Goal: Task Accomplishment & Management: Manage account settings

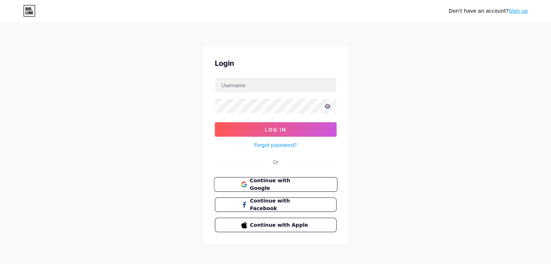
click at [290, 183] on span "Continue with Google" at bounding box center [279, 185] width 60 height 16
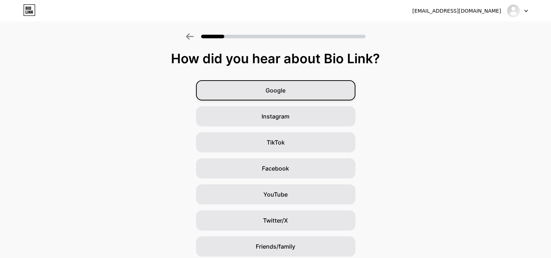
click at [316, 89] on div "Google" at bounding box center [275, 90] width 159 height 20
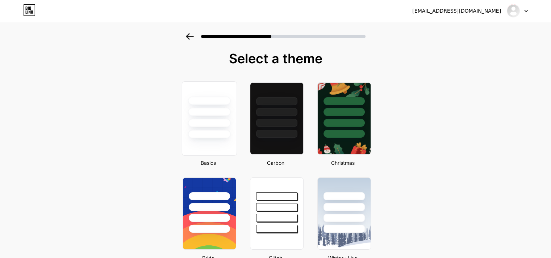
click at [229, 123] on div at bounding box center [209, 123] width 42 height 8
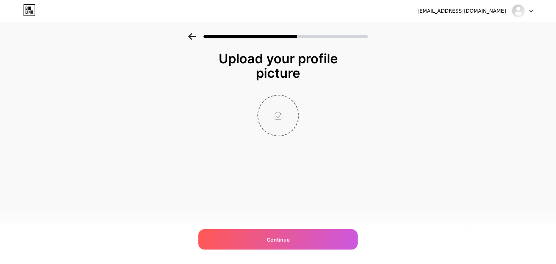
click at [280, 121] on input "file" at bounding box center [278, 116] width 40 height 40
click at [272, 115] on input "file" at bounding box center [278, 116] width 40 height 40
type input "C:\fakepath\Untitled design (9).png"
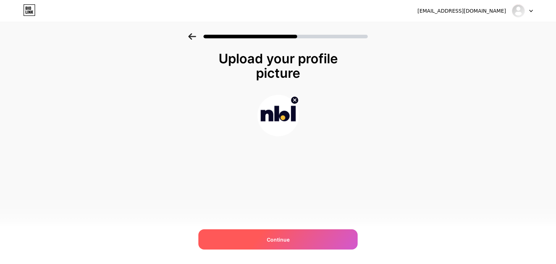
click at [279, 234] on div "Continue" at bounding box center [277, 240] width 159 height 20
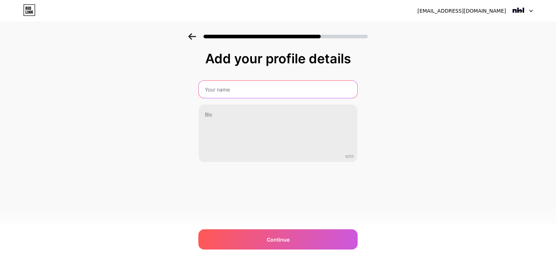
click at [270, 89] on input "text" at bounding box center [278, 89] width 159 height 17
paste input "Nextbigloan - Personal Loan in [GEOGRAPHIC_DATA]"
type input "Nextbigloan - Personal Loan in [GEOGRAPHIC_DATA]"
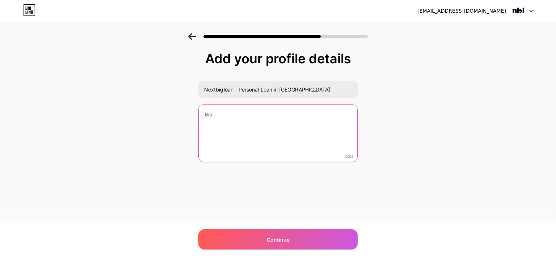
click at [230, 126] on textarea at bounding box center [278, 134] width 159 height 58
paste textarea "**Nextbigloan – Personal Loan in [GEOGRAPHIC_DATA]** Nextbigloan is your truste…"
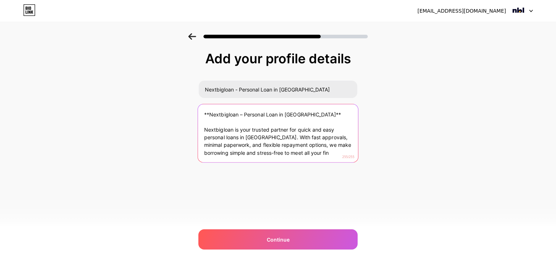
click at [205, 132] on textarea "**Nextbigloan – Personal Loan in [GEOGRAPHIC_DATA]** Nextbigloan is your truste…" at bounding box center [278, 133] width 160 height 59
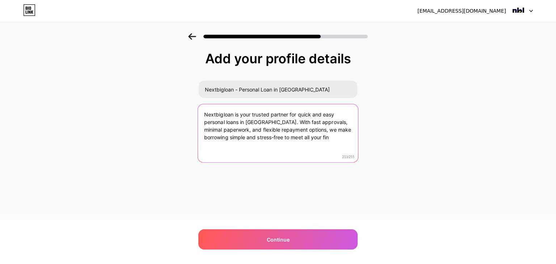
click at [253, 120] on textarea "Nextbigloan is your trusted partner for quick and easy personal loans in [GEOGR…" at bounding box center [278, 133] width 160 height 59
paste textarea "ancial needs."
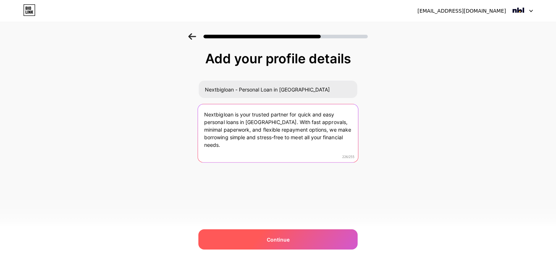
type textarea "Nextbigloan is your trusted partner for quick and easy personal loans in [GEOGR…"
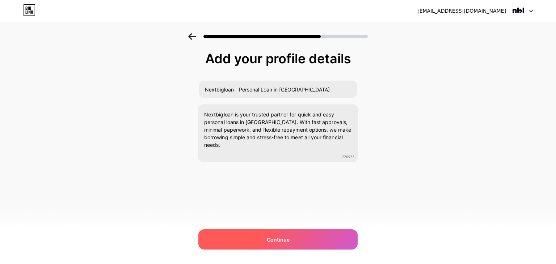
click at [291, 239] on div "Continue" at bounding box center [277, 240] width 159 height 20
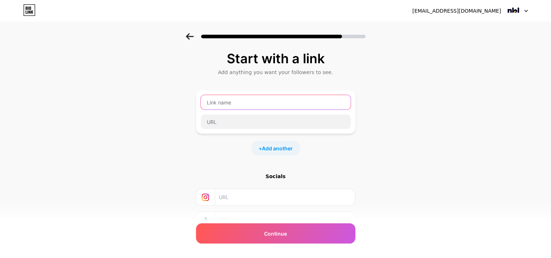
click at [242, 103] on input "text" at bounding box center [276, 102] width 150 height 14
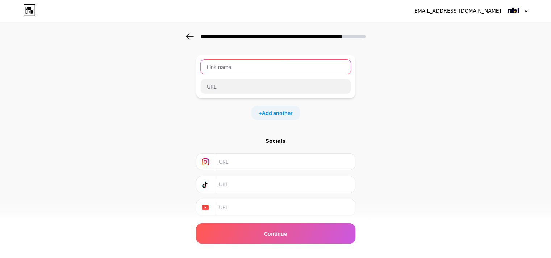
scroll to position [20, 0]
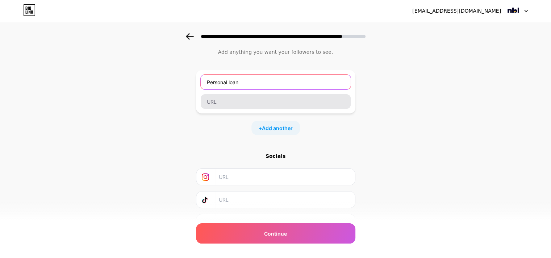
type input "Personal loan"
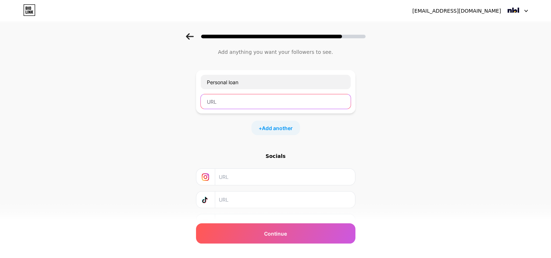
click at [231, 102] on input "text" at bounding box center [276, 101] width 150 height 14
paste input "[URL][DOMAIN_NAME]"
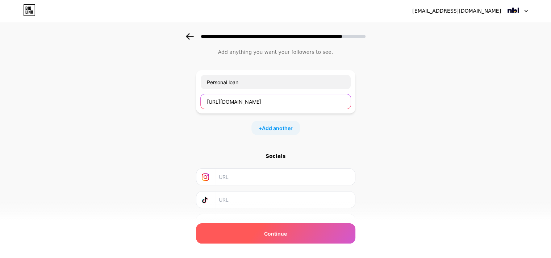
type input "[URL][DOMAIN_NAME]"
click at [284, 238] on div "Continue" at bounding box center [275, 234] width 159 height 20
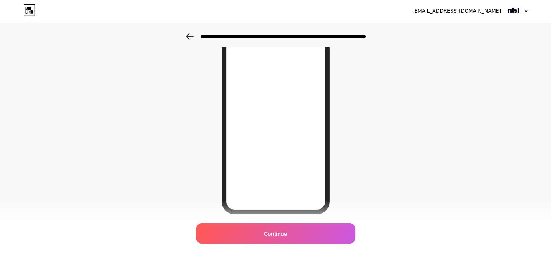
scroll to position [105, 0]
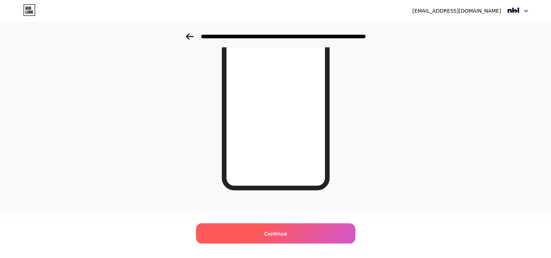
click at [293, 232] on div "Continue" at bounding box center [275, 234] width 159 height 20
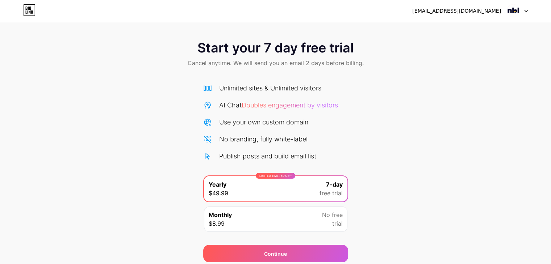
click at [30, 12] on icon at bounding box center [29, 10] width 12 height 12
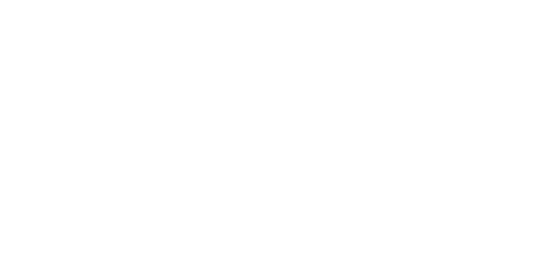
click at [30, 0] on html at bounding box center [278, 0] width 556 height 0
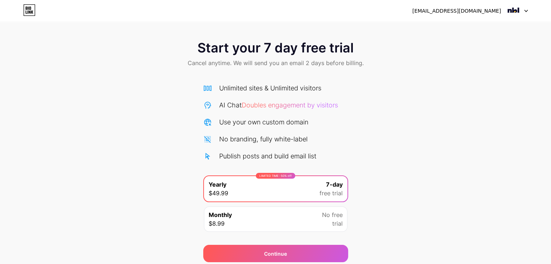
click at [485, 8] on div "[EMAIL_ADDRESS][DOMAIN_NAME]" at bounding box center [456, 11] width 89 height 8
click at [523, 9] on div at bounding box center [516, 10] width 21 height 13
click at [476, 14] on div "[EMAIL_ADDRESS][DOMAIN_NAME]" at bounding box center [456, 11] width 89 height 8
click at [469, 11] on div "[EMAIL_ADDRESS][DOMAIN_NAME]" at bounding box center [456, 11] width 89 height 8
click at [29, 11] on icon at bounding box center [30, 11] width 2 height 3
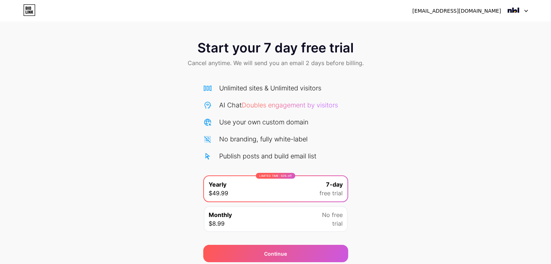
scroll to position [27, 0]
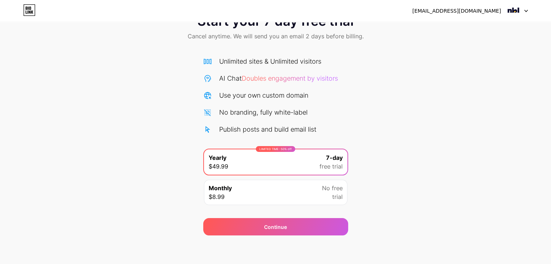
click at [303, 188] on div "Monthly $8.99 No free trial" at bounding box center [275, 192] width 143 height 25
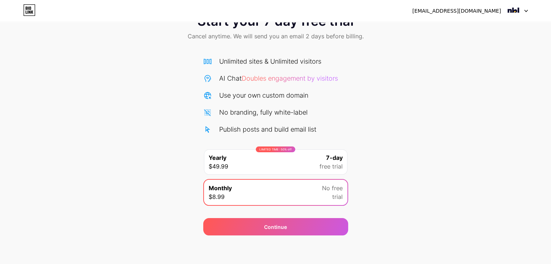
scroll to position [0, 0]
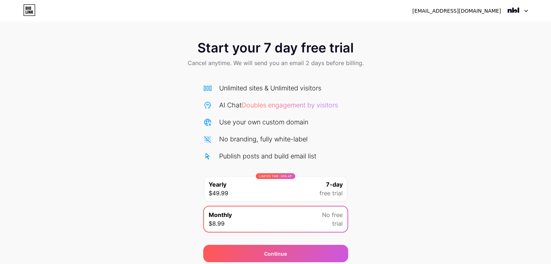
click at [519, 11] on img at bounding box center [513, 11] width 14 height 14
